Goal: Information Seeking & Learning: Learn about a topic

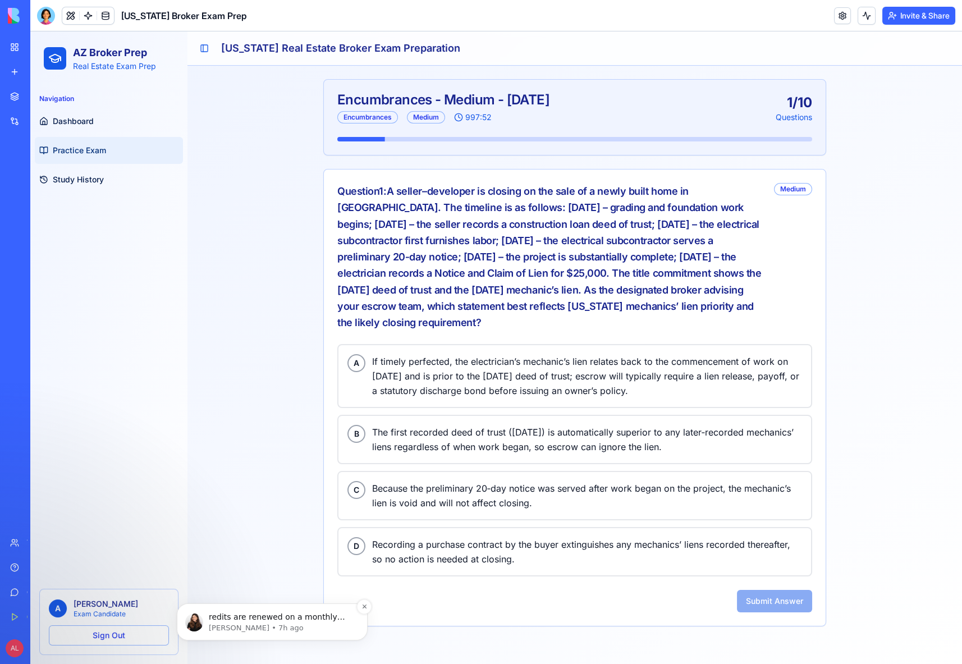
click at [221, 616] on p "redits are renewed on a monthly basis 🙂 The next recharge is scheduled for earl…" at bounding box center [281, 617] width 145 height 11
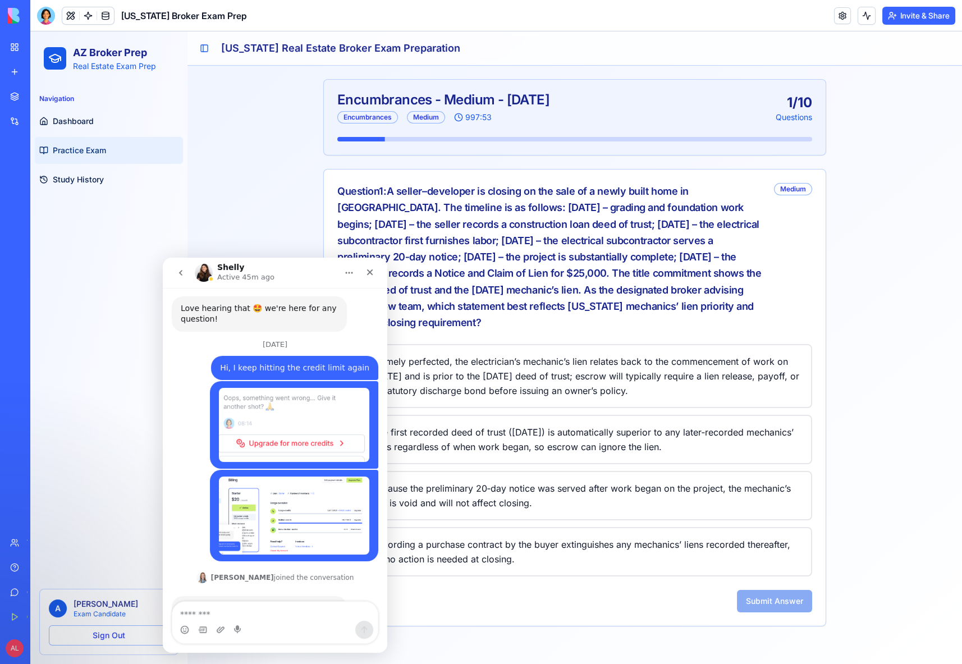
scroll to position [1731, 0]
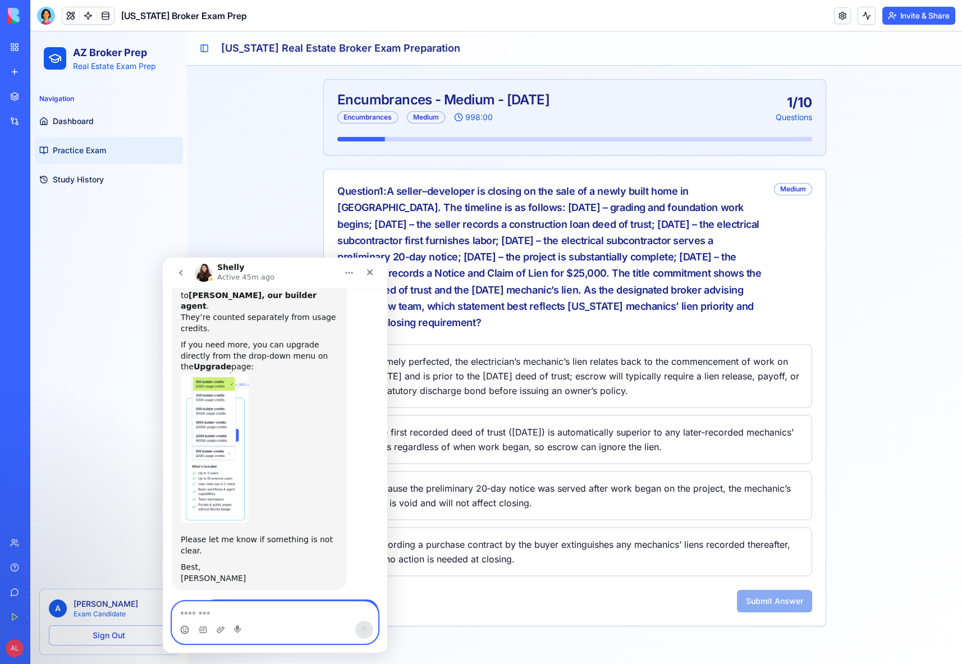
click at [182, 631] on icon "Emoji picker" at bounding box center [184, 629] width 9 height 9
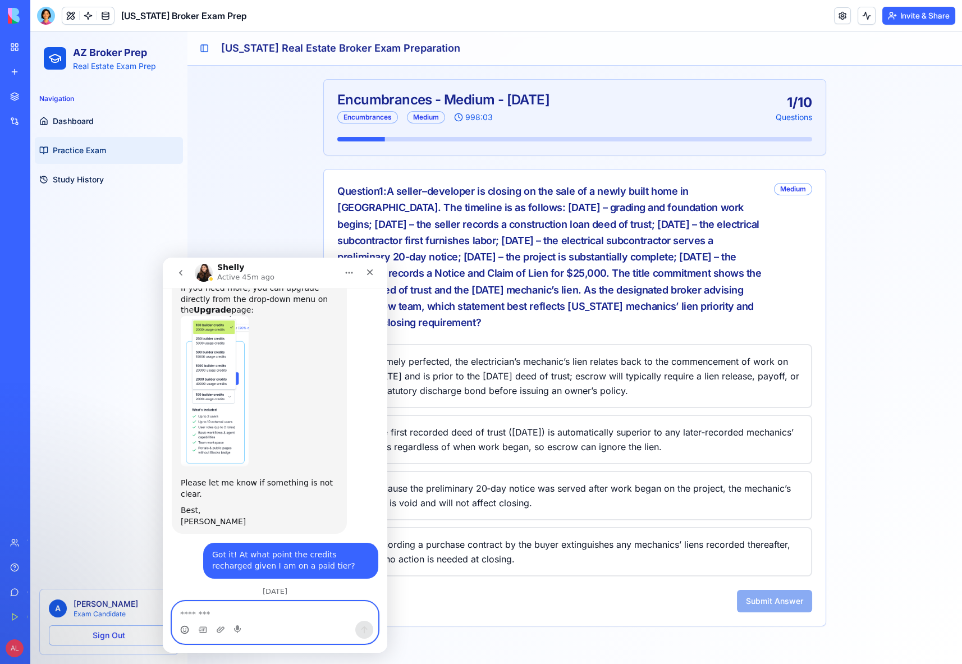
scroll to position [1787, 0]
click at [176, 269] on icon "go back" at bounding box center [180, 272] width 9 height 9
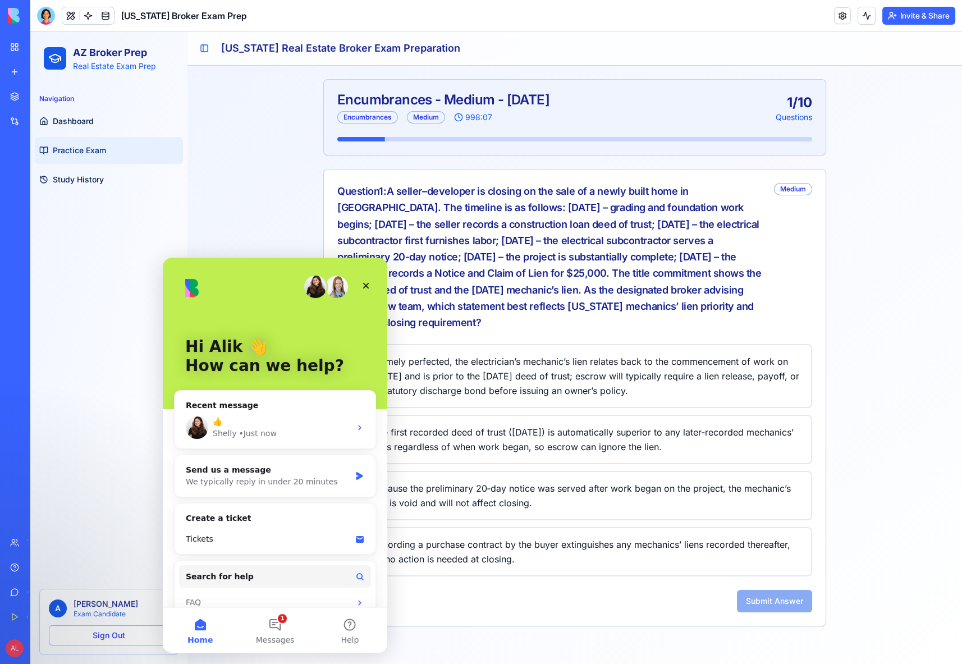
scroll to position [0, 0]
click at [366, 283] on icon "Close" at bounding box center [365, 285] width 9 height 9
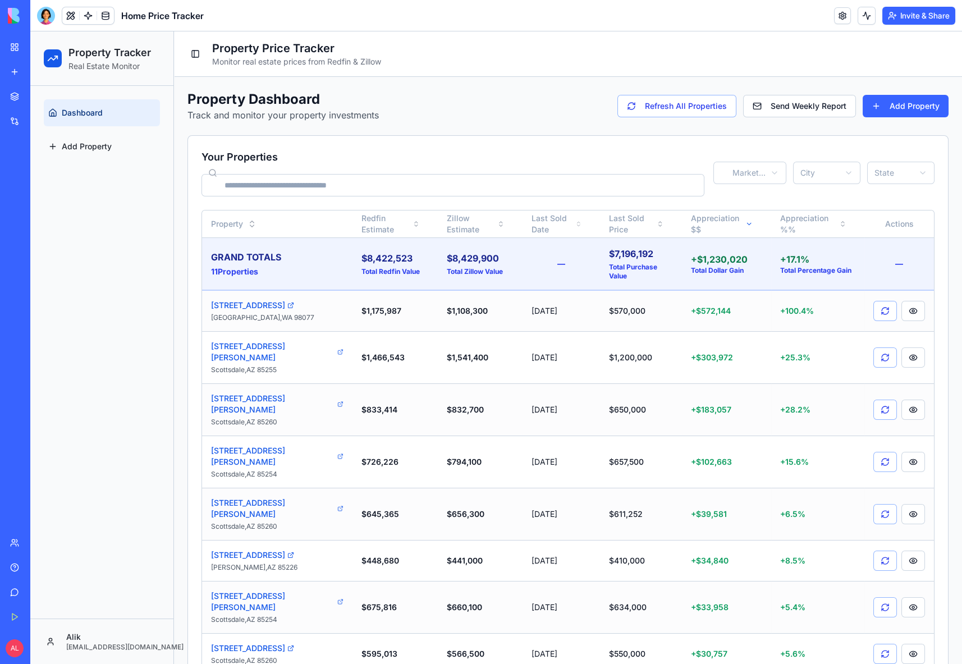
scroll to position [22, 0]
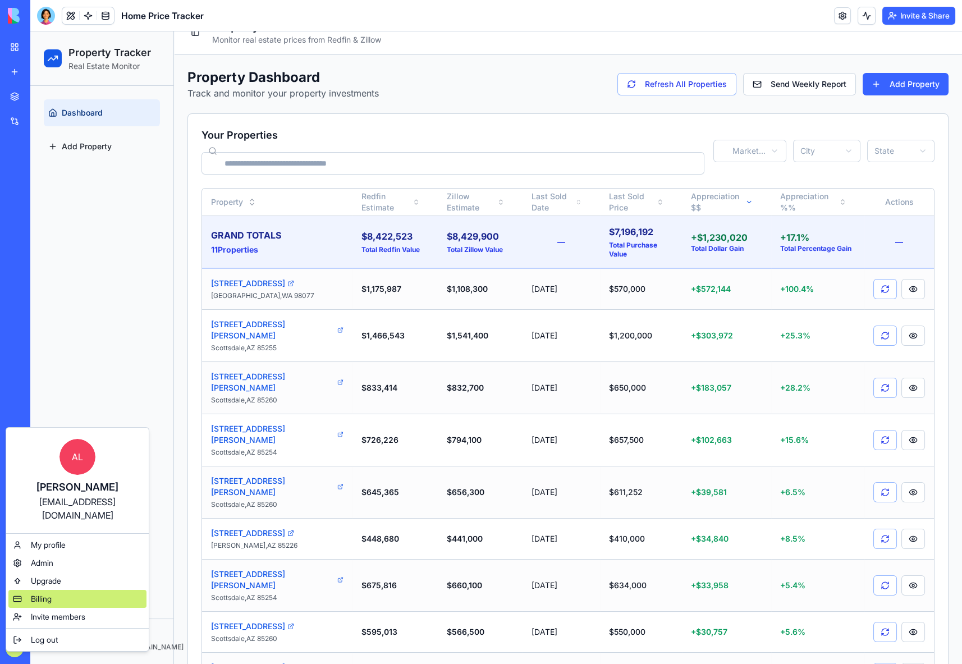
click at [43, 593] on span "Billing" at bounding box center [41, 598] width 21 height 11
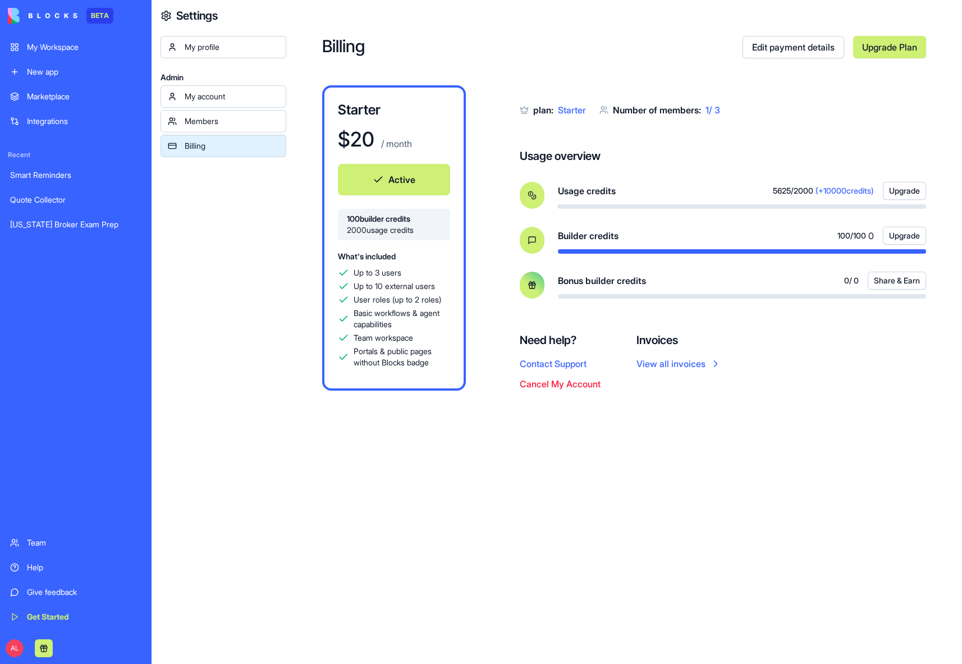
click at [909, 233] on button "Upgrade" at bounding box center [904, 236] width 43 height 18
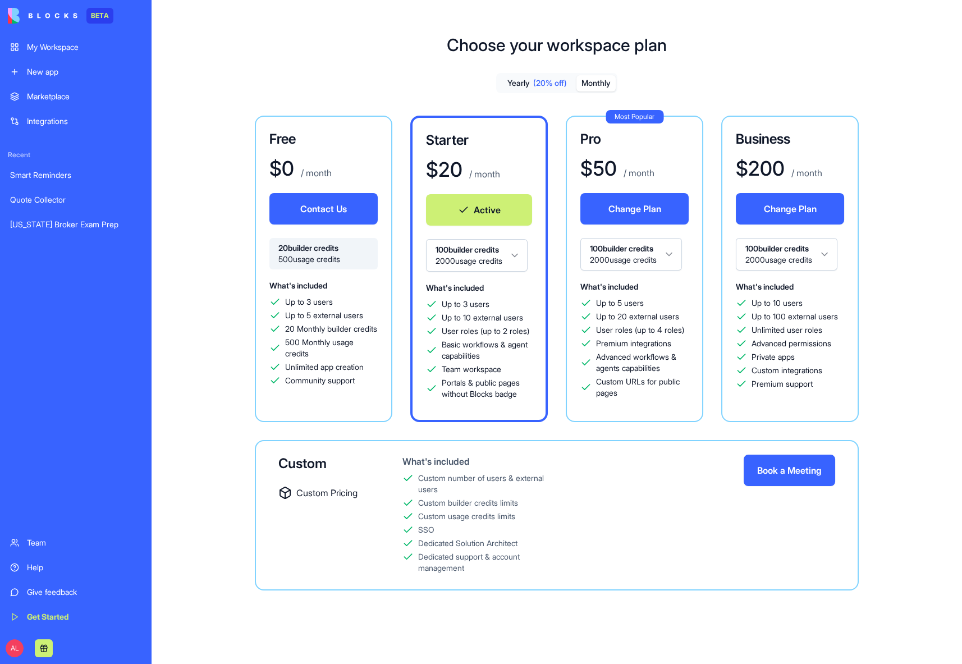
click at [486, 250] on html "BETA My Workspace New app Marketplace Integrations Recent Smart Reminders Quote…" at bounding box center [481, 332] width 962 height 664
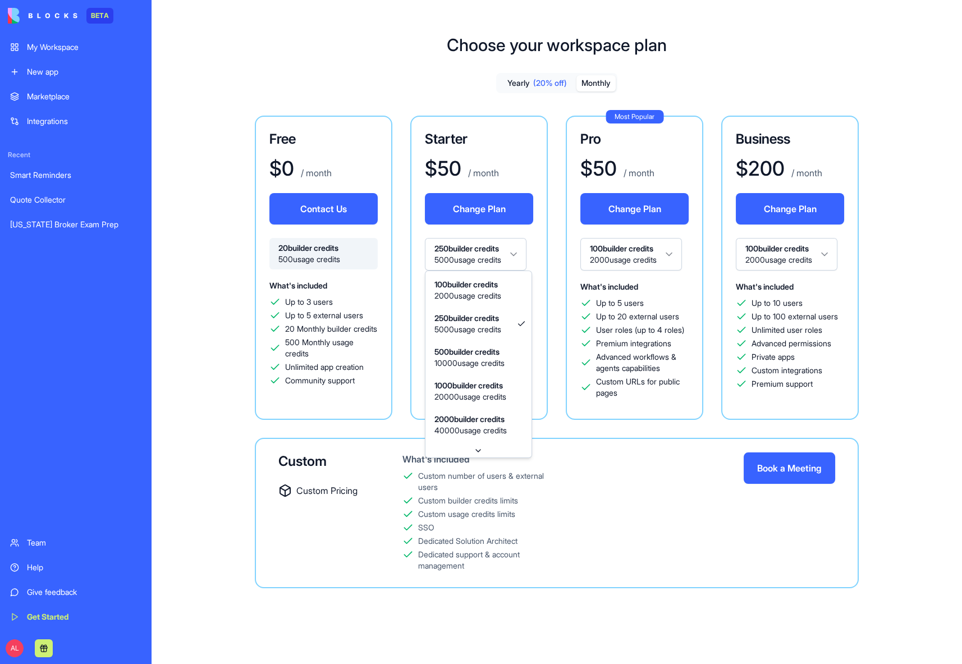
click at [452, 258] on html "BETA My Workspace New app Marketplace Integrations Recent Smart Reminders Quote…" at bounding box center [481, 332] width 962 height 664
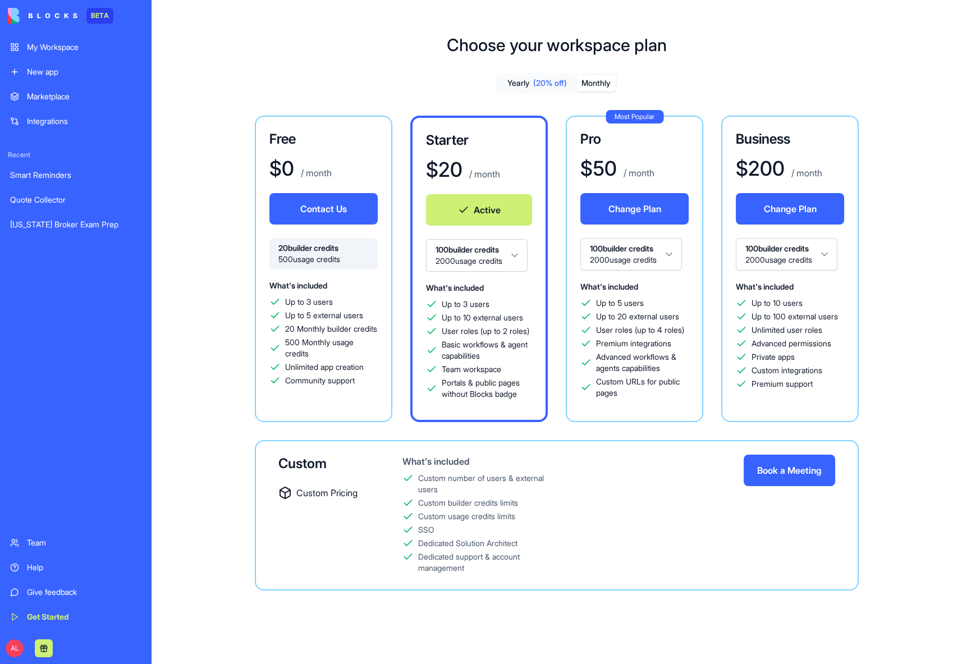
click at [234, 522] on div "Free $ 0 / month Contact Us 20 builder credits 500 usage credits What's include…" at bounding box center [556, 353] width 774 height 475
click at [204, 32] on div "Choose your workspace plan Yearly (20% off) Monthly Free $ 0 / month Contact Us…" at bounding box center [557, 321] width 810 height 609
click at [961, 48] on div "Choose your workspace plan Yearly (20% off) Monthly Free $ 0 / month Contact Us…" at bounding box center [557, 321] width 810 height 609
click at [12, 17] on img at bounding box center [43, 16] width 70 height 16
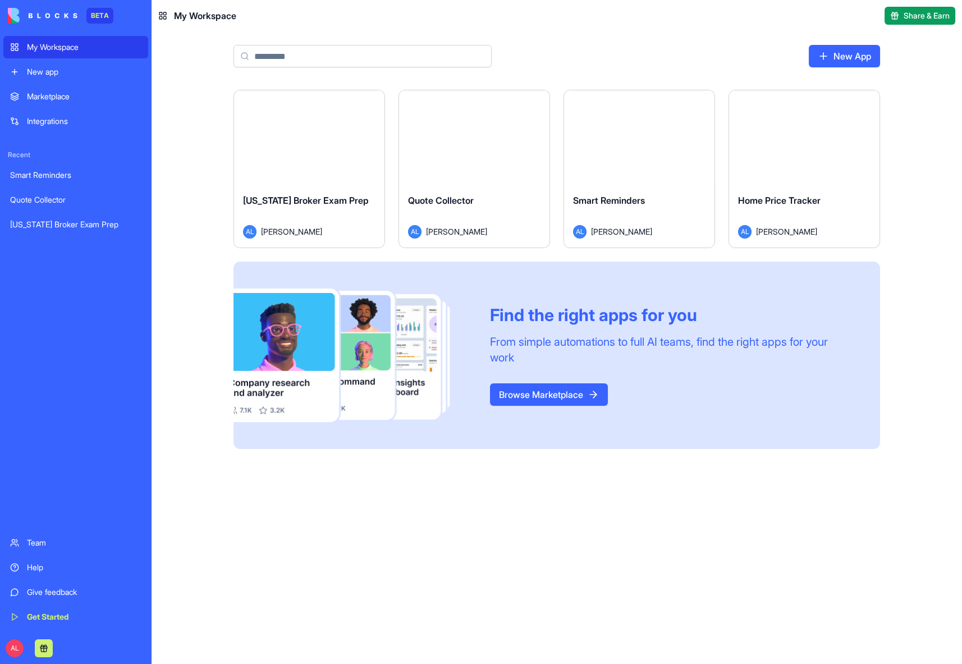
click at [830, 178] on div "Launch" at bounding box center [804, 137] width 150 height 94
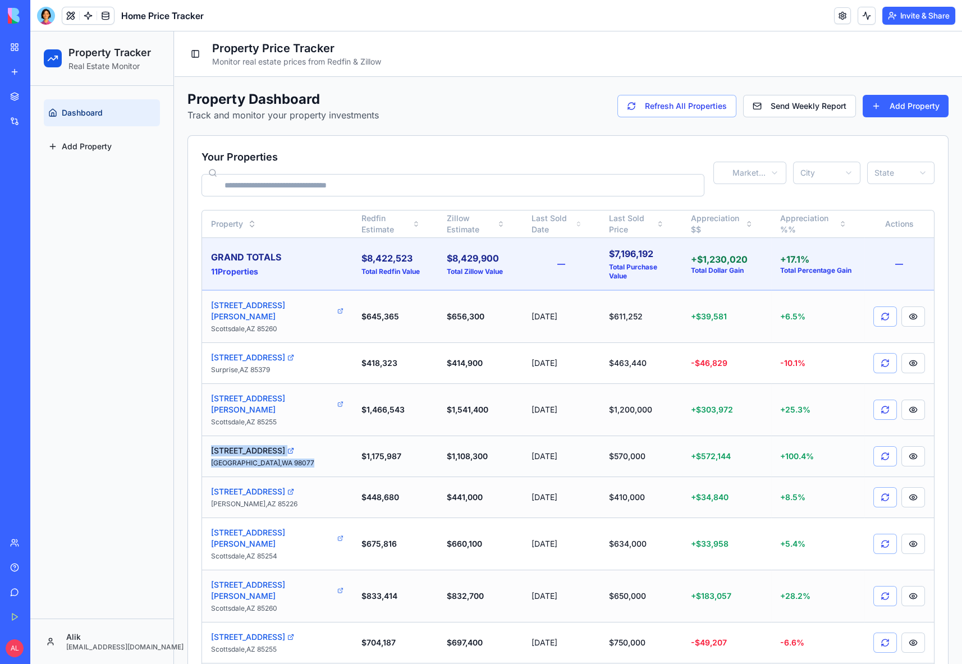
drag, startPoint x: 206, startPoint y: 415, endPoint x: 285, endPoint y: 430, distance: 80.0
click at [285, 435] on td "16919 199th Pl NE Woodinville , WA 98077" at bounding box center [277, 455] width 150 height 41
copy div "16919 199th Pl NE Woodinville , WA 98077"
copy div "79 S Sunflower Ct Chandler , AZ 85226"
drag, startPoint x: 287, startPoint y: 471, endPoint x: 206, endPoint y: 460, distance: 81.5
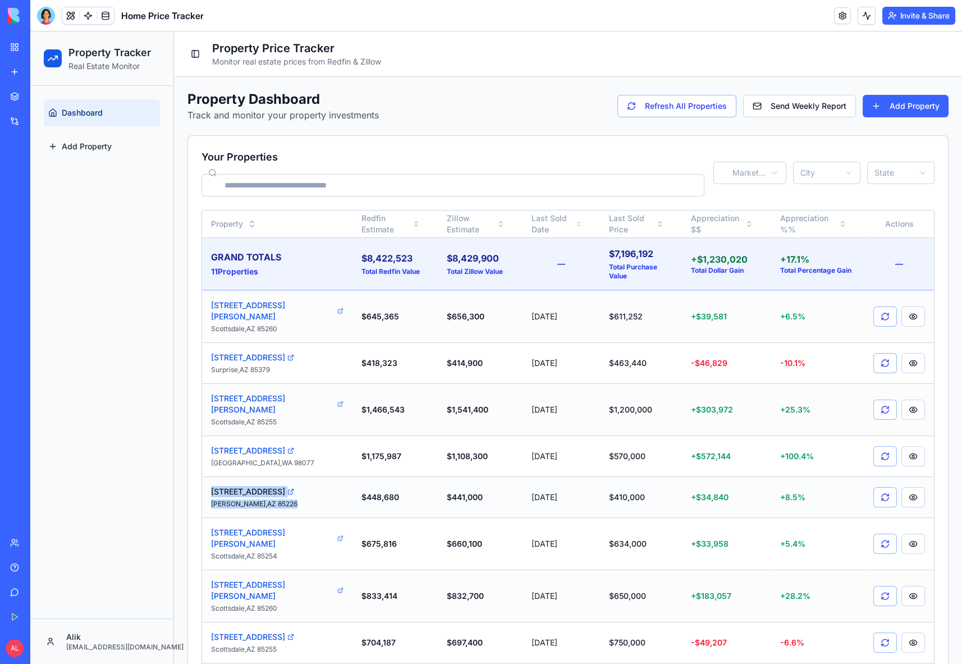
click at [206, 476] on td "79 S Sunflower Ct Chandler , AZ 85226" at bounding box center [277, 496] width 150 height 41
click at [194, 366] on div "Your Properties Market Trend City State Property Redfin Estimate Zillow Estimat…" at bounding box center [567, 473] width 761 height 676
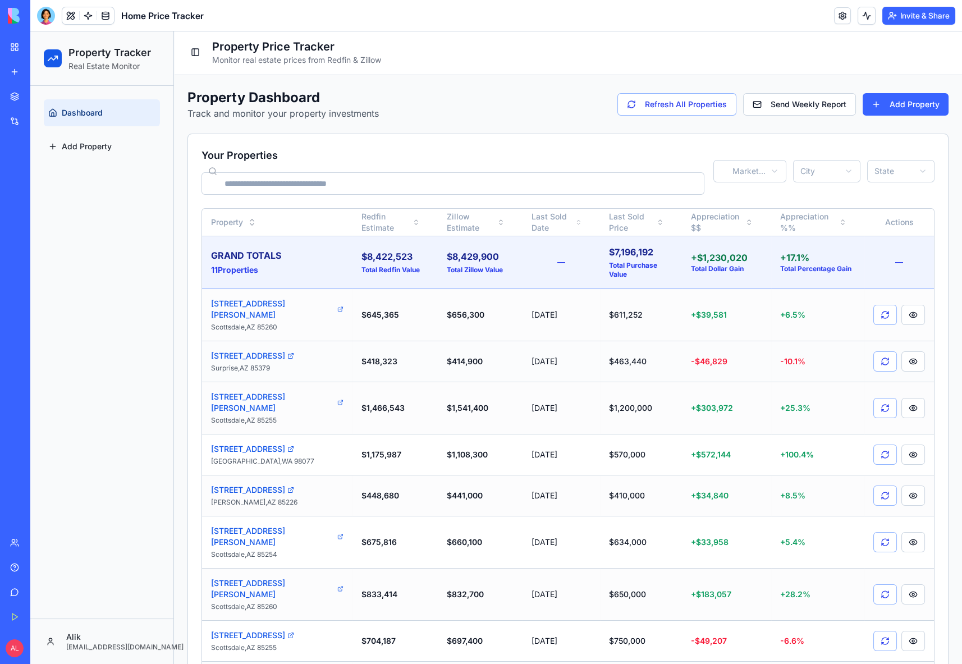
scroll to position [93, 0]
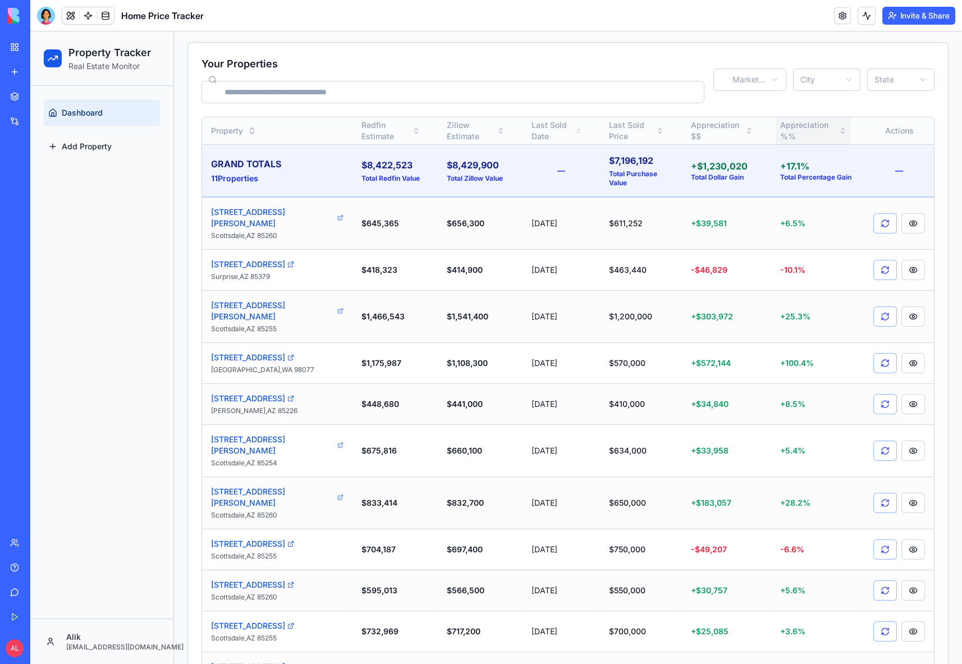
click at [793, 125] on button "Appreciation %%" at bounding box center [813, 130] width 75 height 27
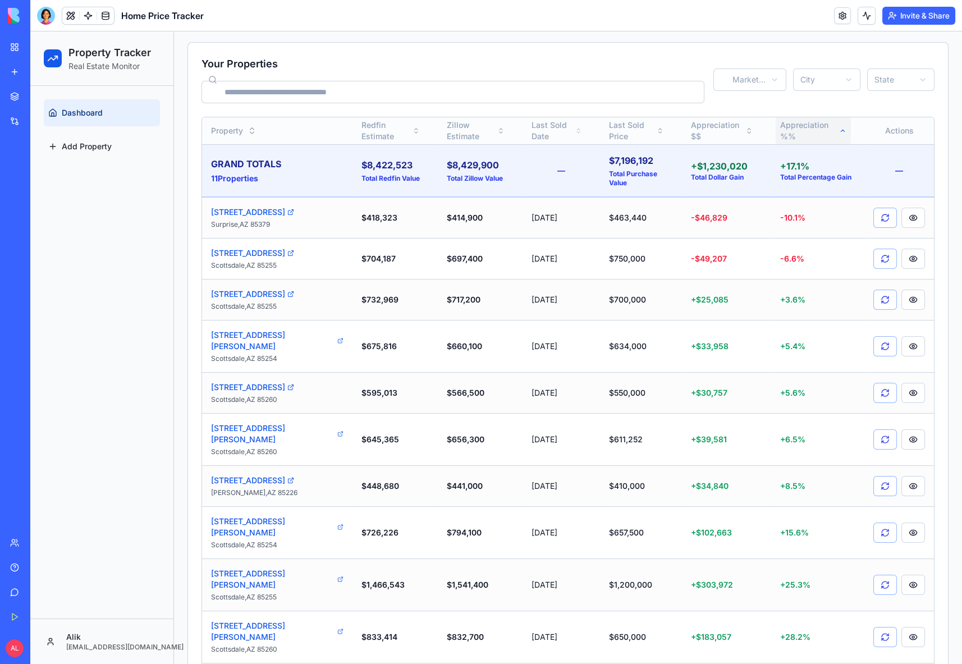
click at [792, 125] on button "Appreciation %%" at bounding box center [813, 130] width 75 height 27
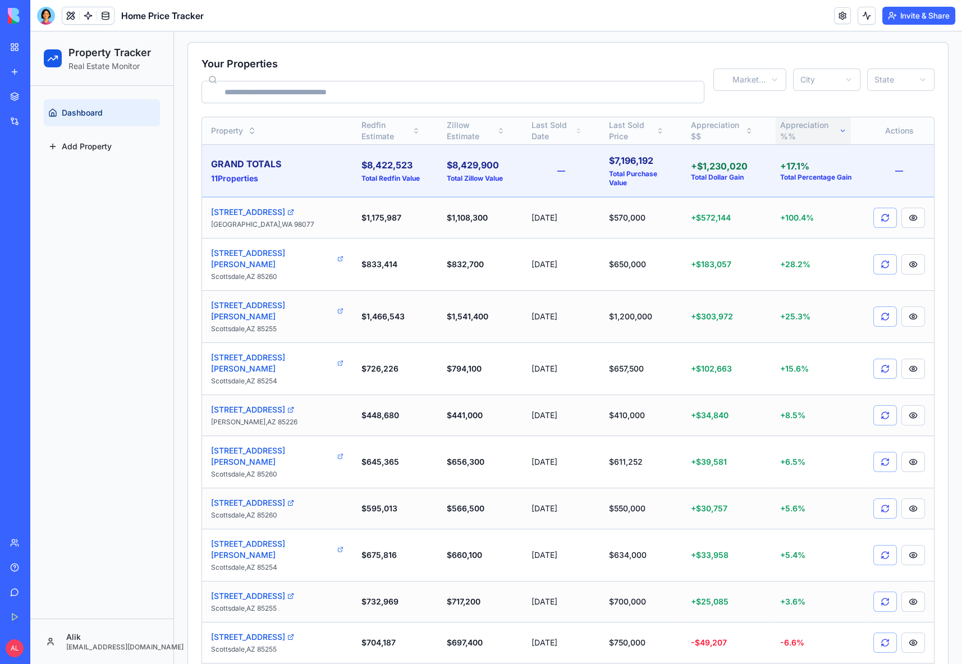
click at [791, 125] on button "Appreciation %%" at bounding box center [813, 130] width 75 height 27
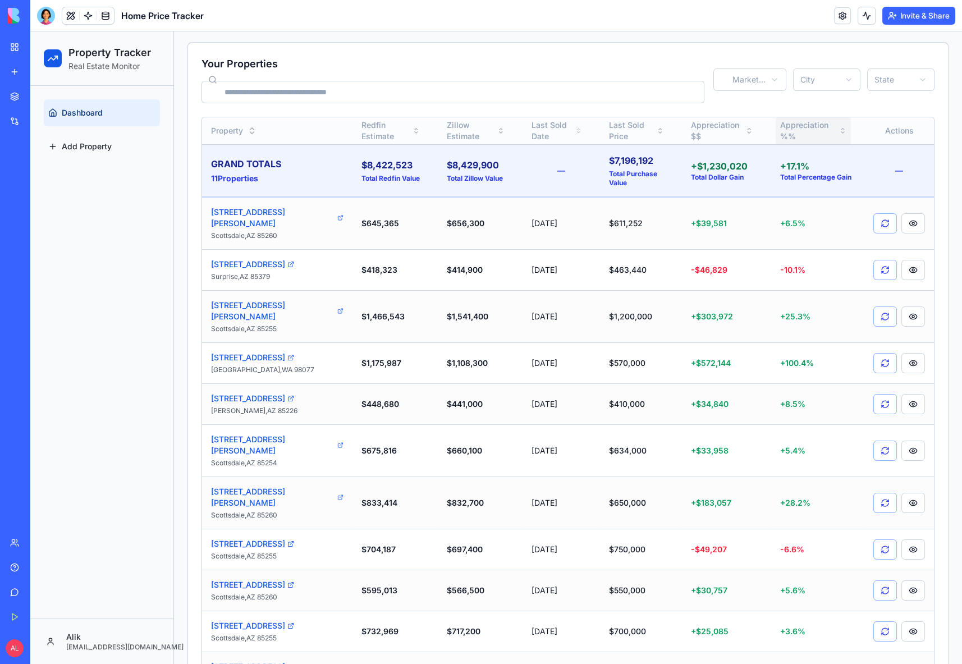
click at [789, 125] on button "Appreciation %%" at bounding box center [813, 130] width 75 height 27
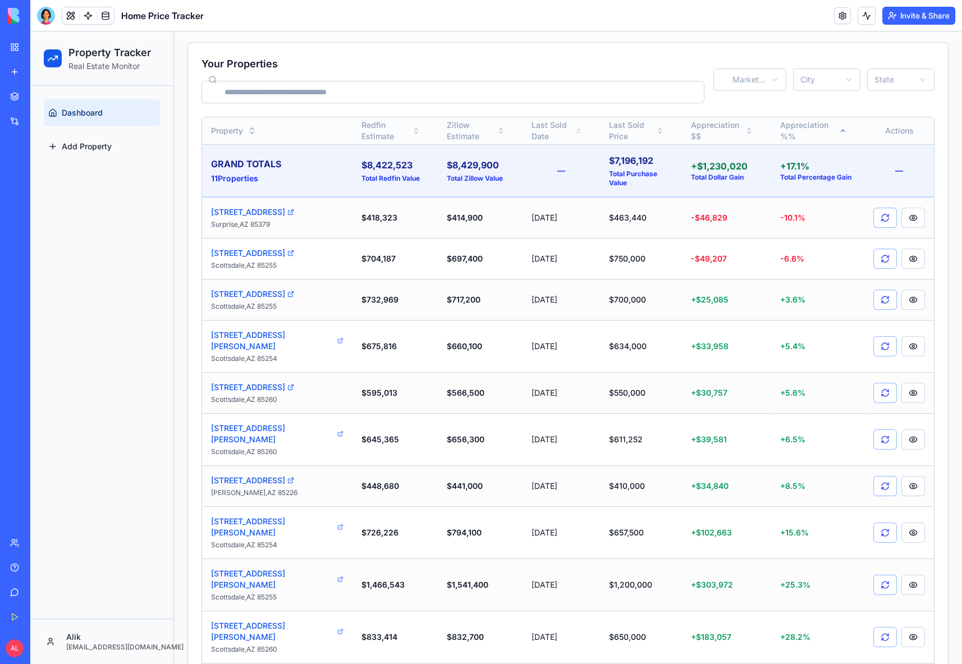
drag, startPoint x: 277, startPoint y: 617, endPoint x: 286, endPoint y: 609, distance: 11.1
drag, startPoint x: 297, startPoint y: 585, endPoint x: 211, endPoint y: 568, distance: 88.0
click at [211, 620] on div "9137 E Voltaire Dr Scottsdale , AZ 85260" at bounding box center [277, 637] width 132 height 34
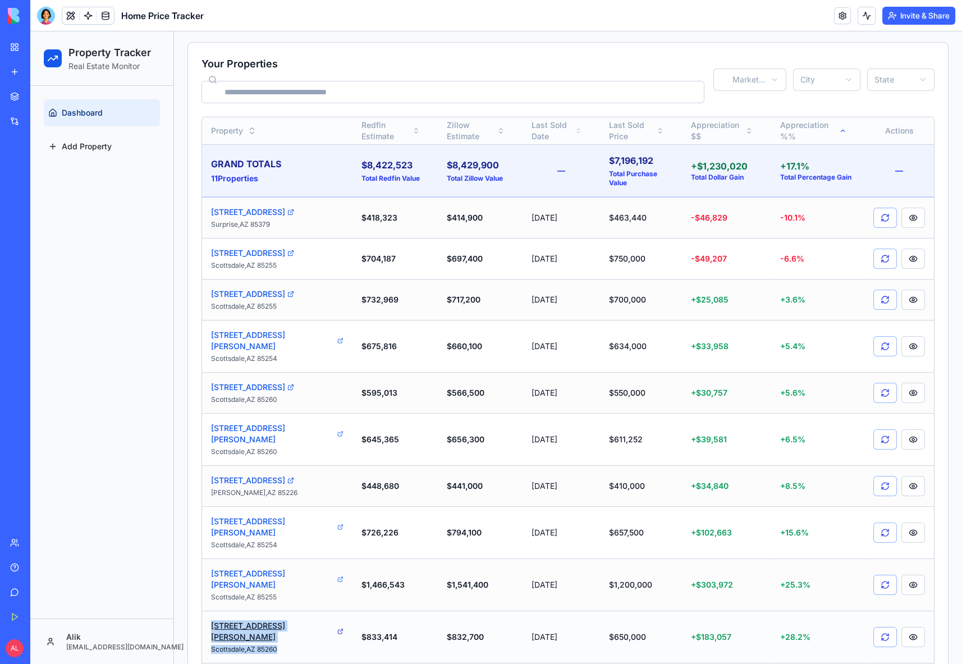
copy div "9137 E Voltaire Dr Scottsdale , AZ 85260"
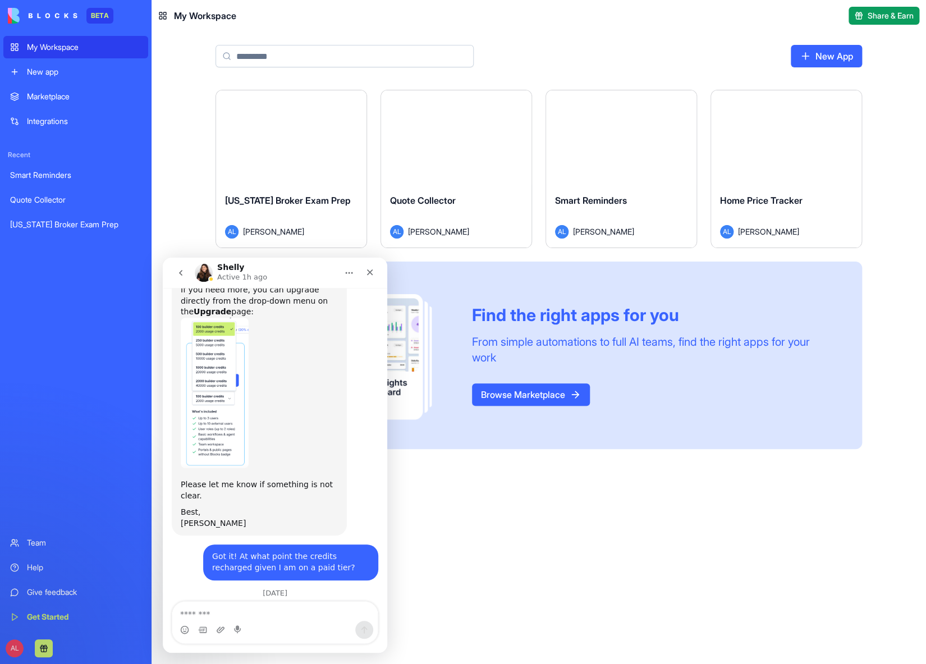
scroll to position [1787, 0]
click at [370, 274] on icon "Close" at bounding box center [369, 272] width 9 height 9
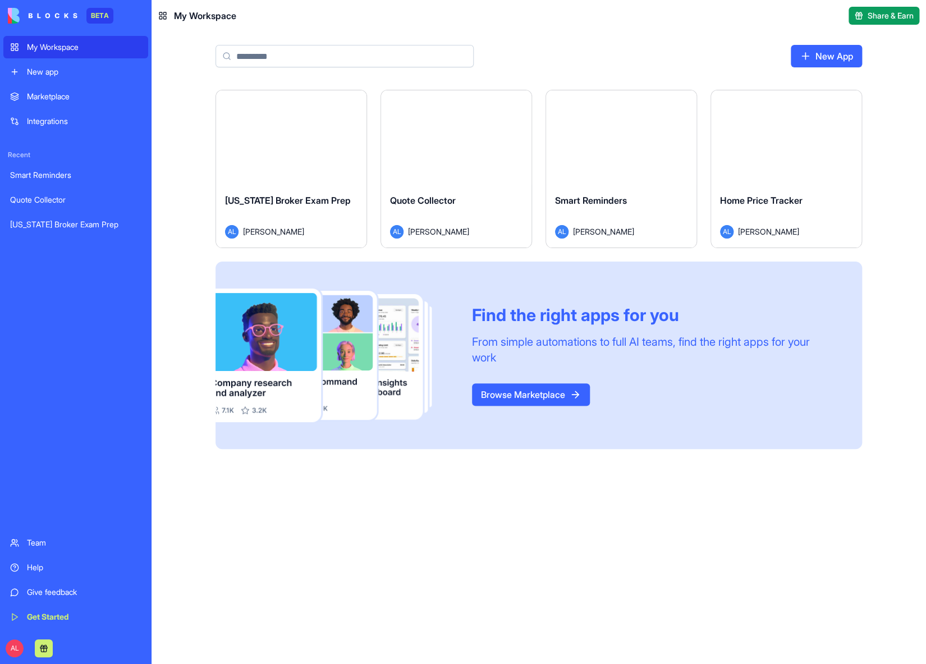
scroll to position [77, 0]
